Goal: Leave review/rating: Leave review/rating

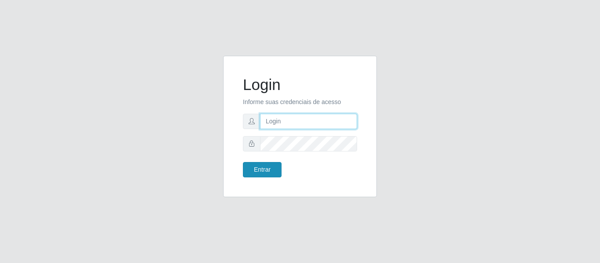
type input "vambertoCD@redecompras"
click at [263, 167] on button "Entrar" at bounding box center [262, 169] width 39 height 15
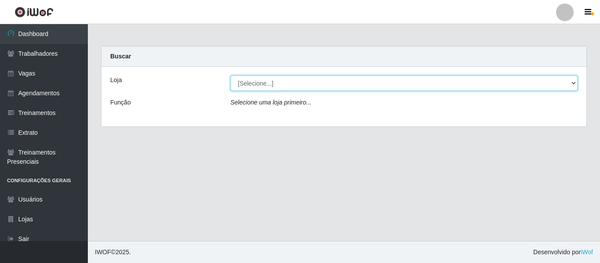
click at [280, 85] on select "[Selecione...] Rede Compras - CD Logistica" at bounding box center [403, 83] width 347 height 15
select select "429"
click at [230, 76] on select "[Selecione...] Rede Compras - CD Logistica" at bounding box center [403, 83] width 347 height 15
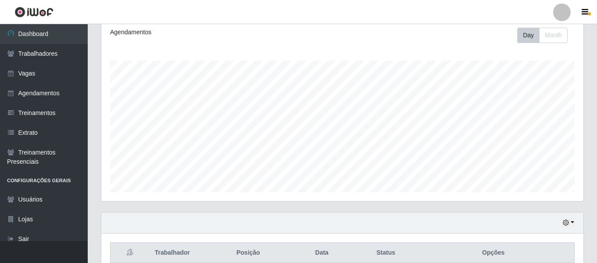
scroll to position [328, 0]
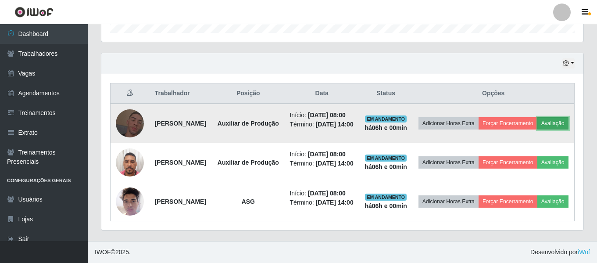
click at [538, 117] on button "Avaliação" at bounding box center [553, 123] width 31 height 12
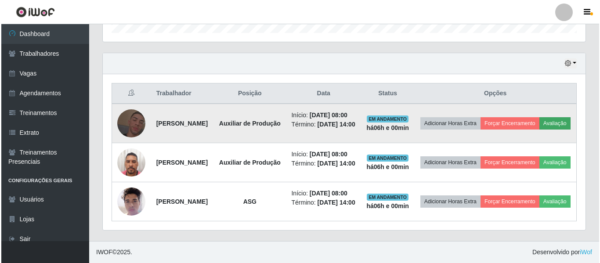
scroll to position [182, 478]
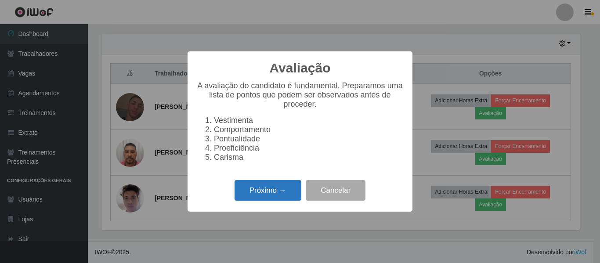
click at [262, 191] on button "Próximo →" at bounding box center [267, 190] width 67 height 21
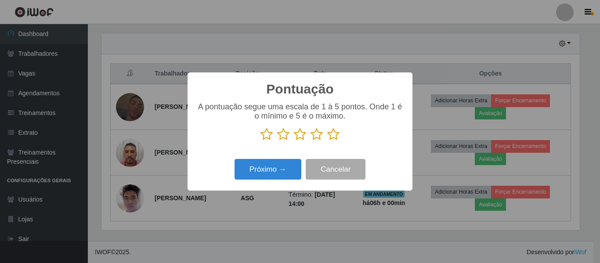
click at [335, 136] on icon at bounding box center [333, 134] width 12 height 13
click at [327, 141] on input "radio" at bounding box center [327, 141] width 0 height 0
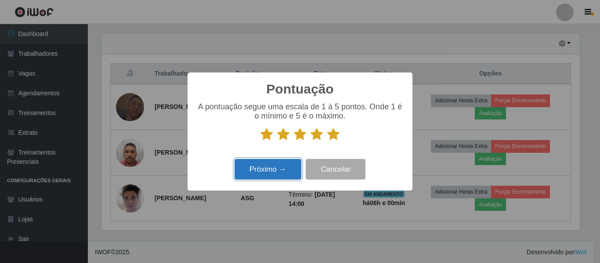
click at [283, 169] on button "Próximo →" at bounding box center [267, 169] width 67 height 21
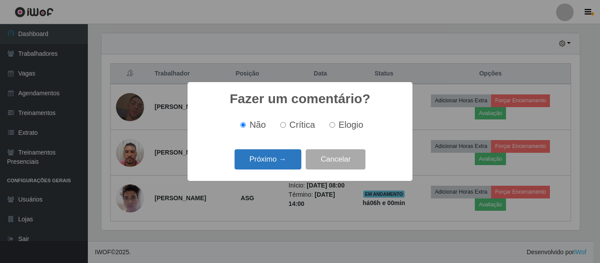
click at [298, 157] on button "Próximo →" at bounding box center [267, 159] width 67 height 21
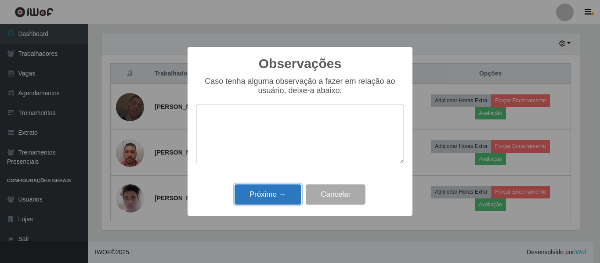
click at [272, 194] on button "Próximo →" at bounding box center [267, 194] width 67 height 21
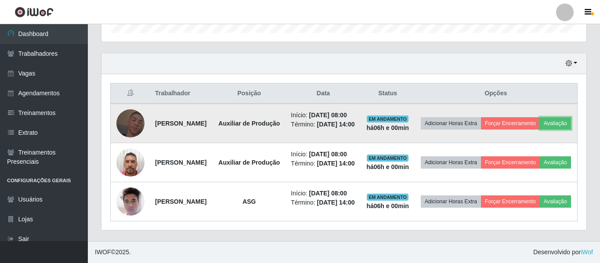
scroll to position [182, 482]
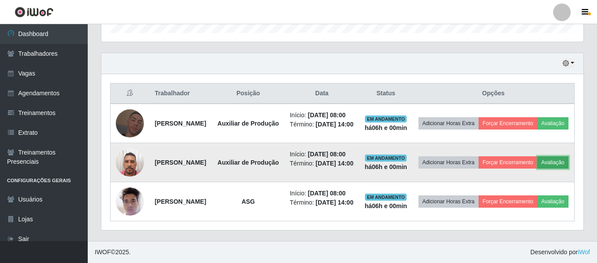
click at [538, 156] on button "Avaliação" at bounding box center [553, 162] width 31 height 12
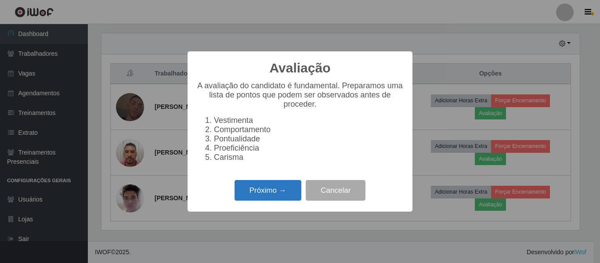
click at [262, 196] on button "Próximo →" at bounding box center [267, 190] width 67 height 21
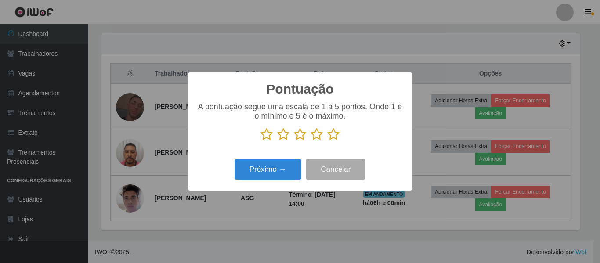
scroll to position [438812, 438516]
click at [334, 137] on icon at bounding box center [333, 134] width 12 height 13
click at [327, 141] on input "radio" at bounding box center [327, 141] width 0 height 0
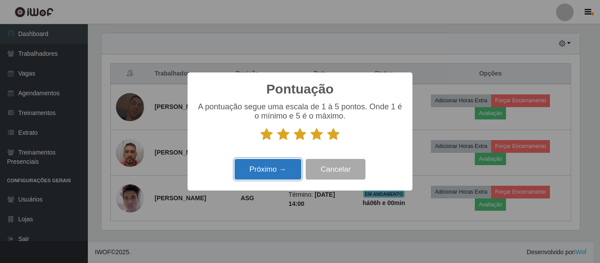
click at [281, 169] on button "Próximo →" at bounding box center [267, 169] width 67 height 21
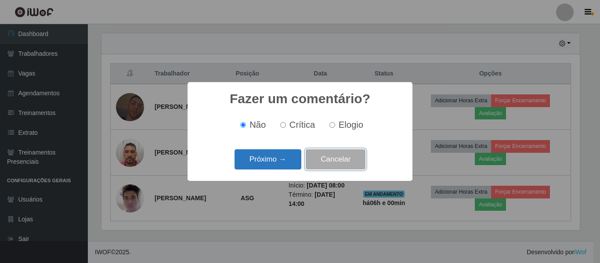
drag, startPoint x: 313, startPoint y: 158, endPoint x: 300, endPoint y: 156, distance: 12.4
click at [305, 157] on div "Próximo → Cancelar" at bounding box center [299, 159] width 207 height 25
click at [295, 159] on button "Próximo →" at bounding box center [267, 159] width 67 height 21
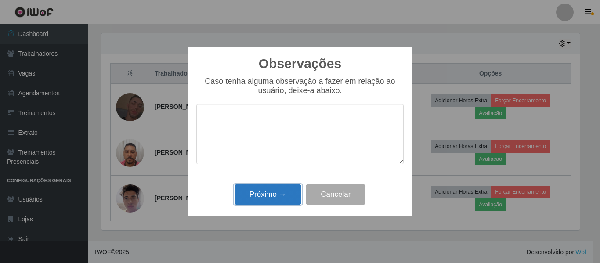
click at [282, 197] on button "Próximo →" at bounding box center [267, 194] width 67 height 21
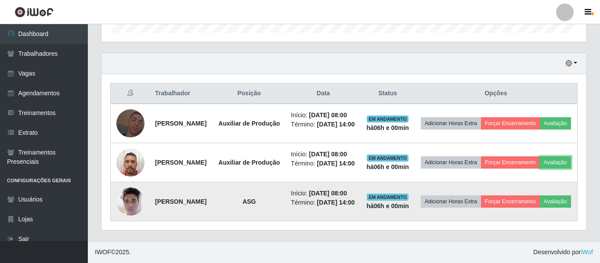
scroll to position [182, 482]
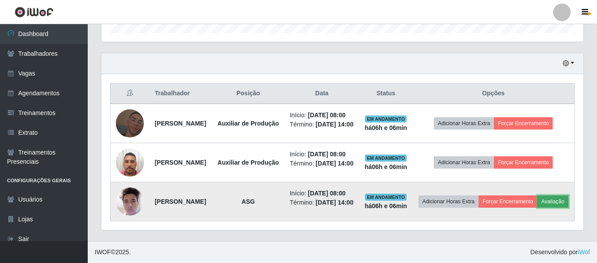
click at [538, 203] on button "Avaliação" at bounding box center [553, 201] width 31 height 12
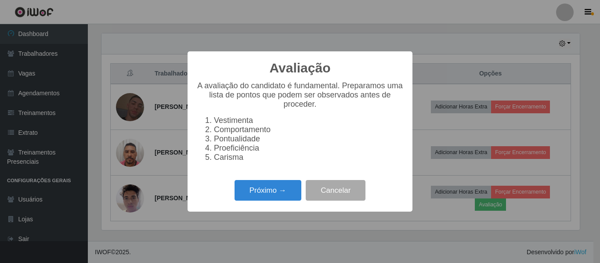
scroll to position [182, 478]
click at [247, 196] on button "Próximo →" at bounding box center [267, 190] width 67 height 21
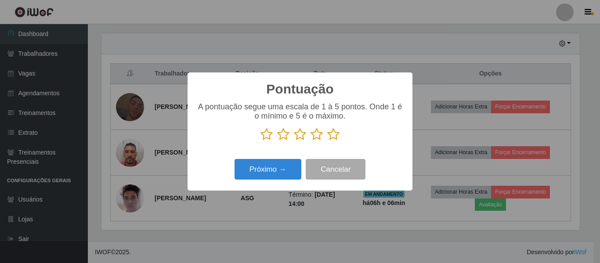
scroll to position [438812, 438516]
click at [337, 134] on icon at bounding box center [333, 134] width 12 height 13
click at [327, 141] on input "radio" at bounding box center [327, 141] width 0 height 0
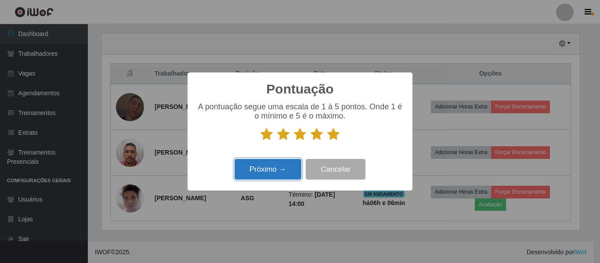
click at [259, 177] on button "Próximo →" at bounding box center [267, 169] width 67 height 21
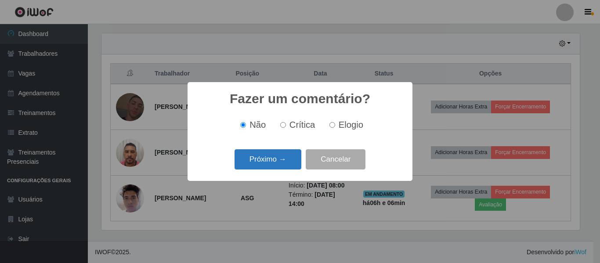
click at [269, 162] on button "Próximo →" at bounding box center [267, 159] width 67 height 21
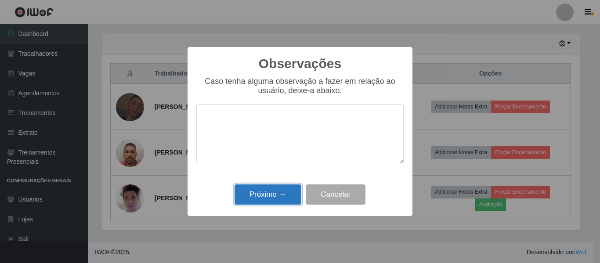
click at [280, 194] on button "Próximo →" at bounding box center [267, 194] width 67 height 21
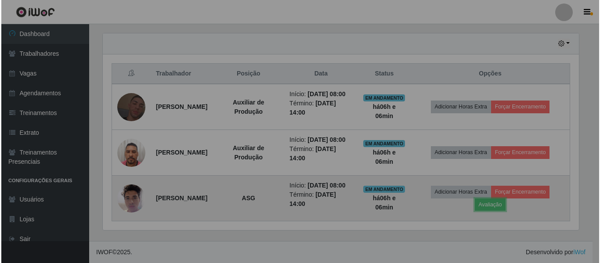
scroll to position [182, 482]
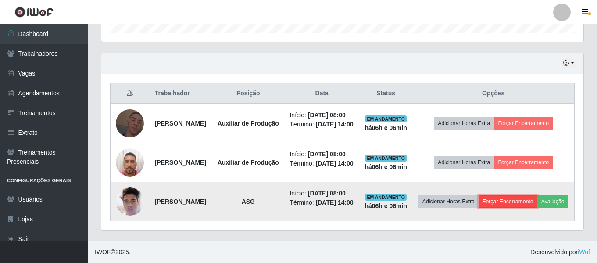
click at [537, 195] on button "Forçar Encerramento" at bounding box center [508, 201] width 59 height 12
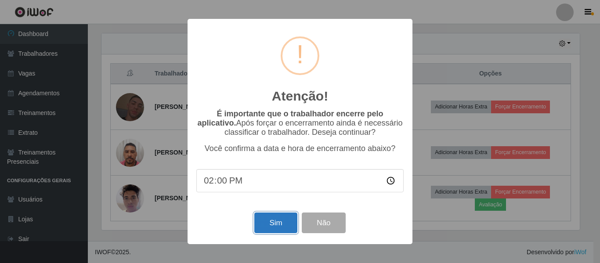
click at [271, 220] on button "Sim" at bounding box center [275, 222] width 43 height 21
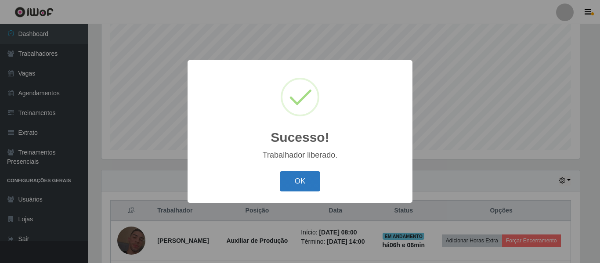
click at [299, 186] on button "OK" at bounding box center [300, 181] width 41 height 21
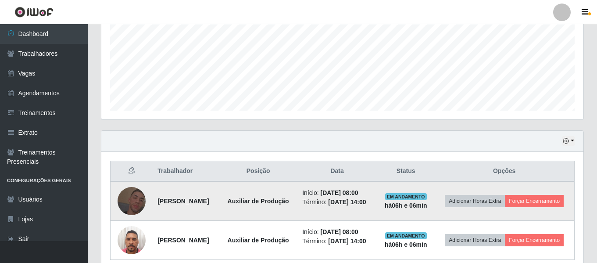
scroll to position [242, 0]
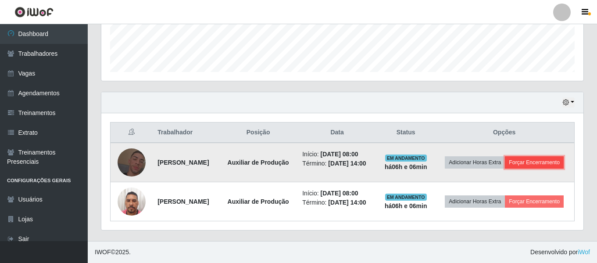
click at [528, 158] on button "Forçar Encerramento" at bounding box center [534, 162] width 59 height 12
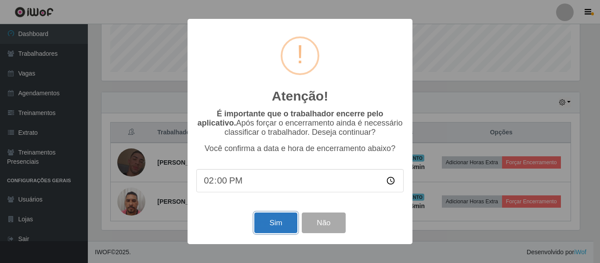
click at [281, 221] on button "Sim" at bounding box center [275, 222] width 43 height 21
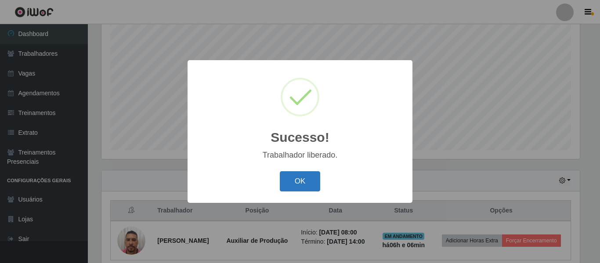
click at [295, 179] on button "OK" at bounding box center [300, 181] width 41 height 21
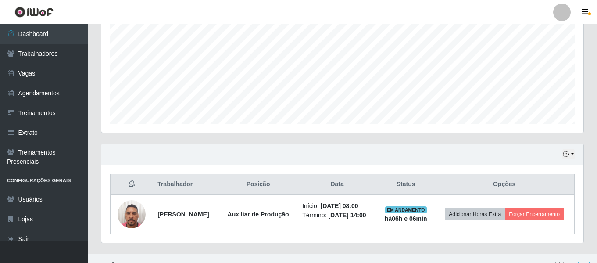
scroll to position [203, 0]
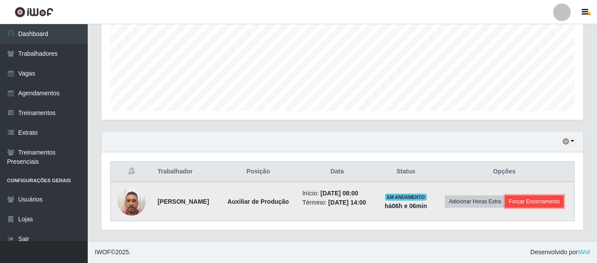
click at [536, 198] on button "Forçar Encerramento" at bounding box center [534, 201] width 59 height 12
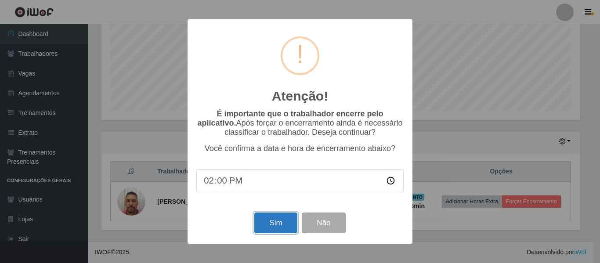
click at [276, 225] on button "Sim" at bounding box center [275, 222] width 43 height 21
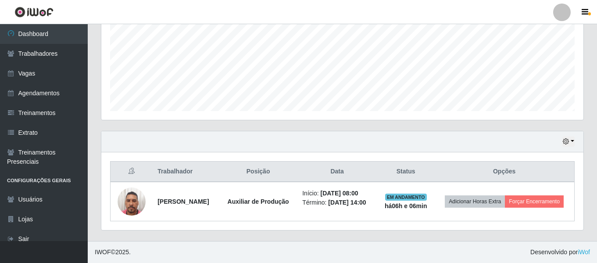
scroll to position [0, 0]
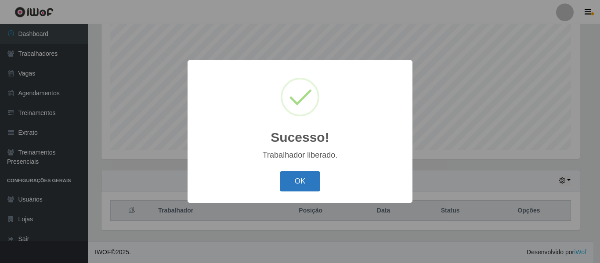
click at [306, 178] on button "OK" at bounding box center [300, 181] width 41 height 21
